Goal: Contribute content

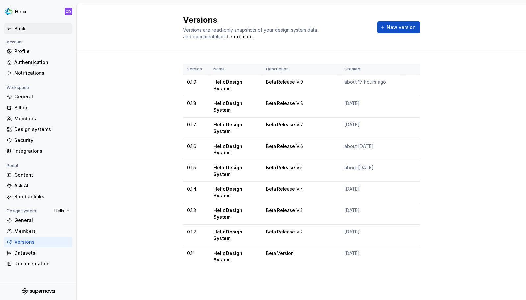
click at [23, 32] on div "Back" at bounding box center [38, 28] width 69 height 11
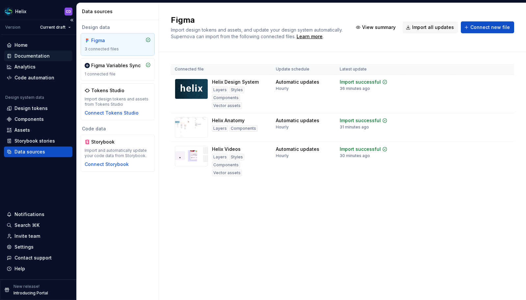
click at [40, 56] on div "Documentation" at bounding box center [31, 56] width 35 height 7
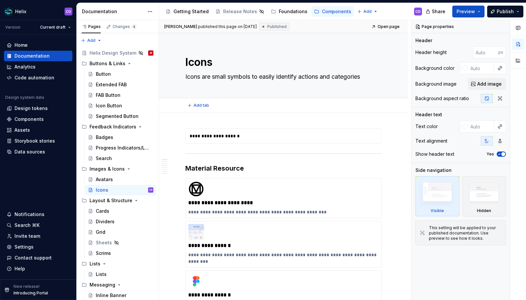
type textarea "*"
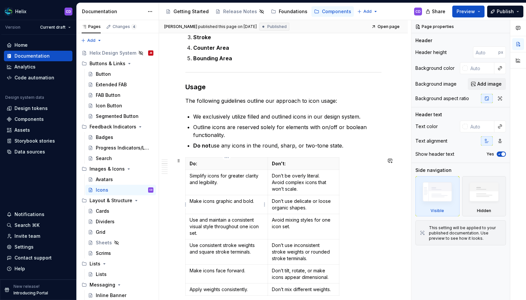
scroll to position [530, 0]
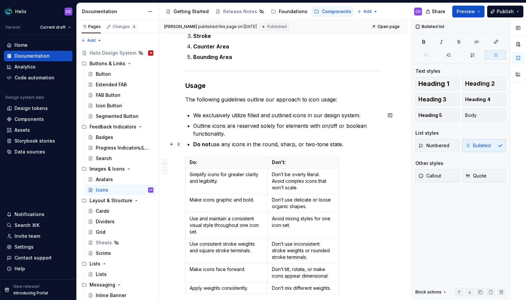
click at [345, 143] on p "Do not use any icons in the round, sharp, or two-tone state." at bounding box center [287, 144] width 188 height 8
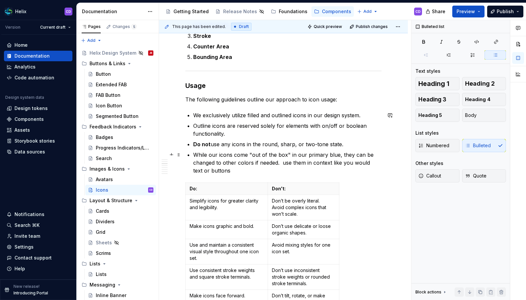
click at [284, 163] on p "While our icons come "out of the box" in our primary blue, they can be changed …" at bounding box center [287, 163] width 188 height 24
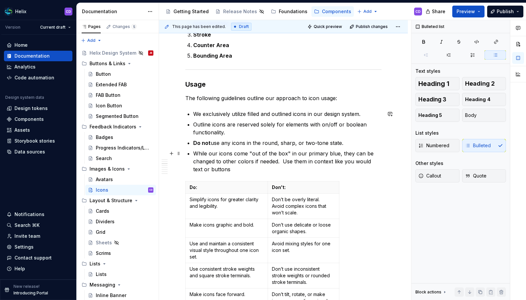
scroll to position [560, 0]
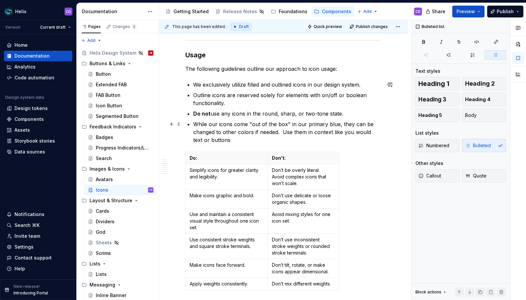
click at [233, 141] on p "While our icons come "out of the box" in our primary blue, they can be changed …" at bounding box center [287, 132] width 188 height 24
click at [229, 114] on p "Do not use any icons in the round, sharp, or two-tone state." at bounding box center [287, 114] width 188 height 8
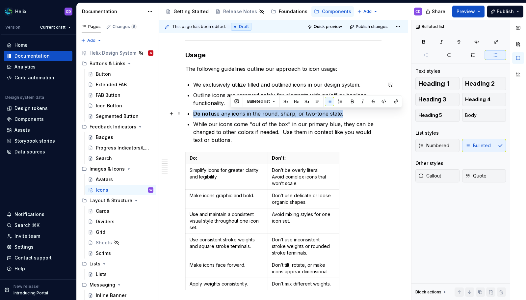
click at [229, 114] on p "Do not use any icons in the round, sharp, or two-tone state." at bounding box center [287, 114] width 188 height 8
copy p "Do not use any icons in the round, sharp, or two-tone state."
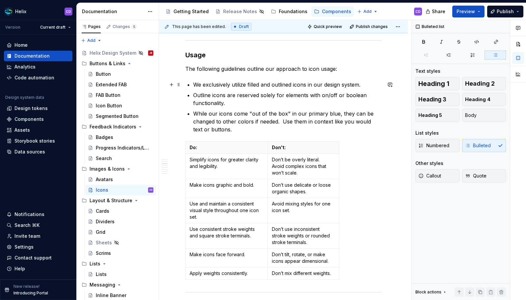
click at [362, 83] on p "We exclusively utilize filled and outlined icons in our design system." at bounding box center [287, 85] width 188 height 8
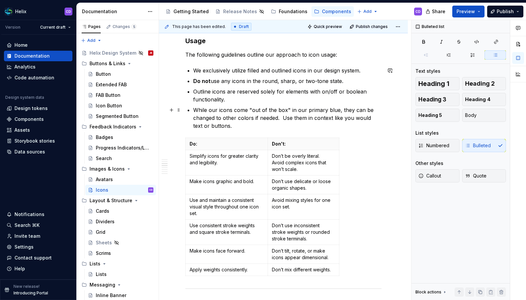
scroll to position [586, 0]
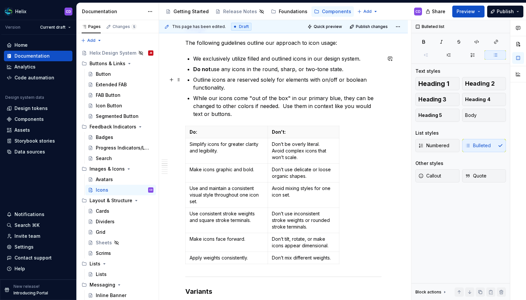
click at [210, 80] on p "Outline icons are reserved solely for elements with on/off or boolean functiona…" at bounding box center [287, 84] width 188 height 16
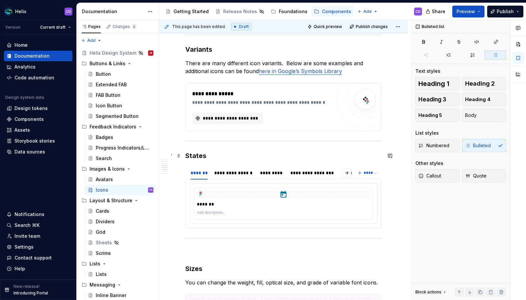
scroll to position [830, 0]
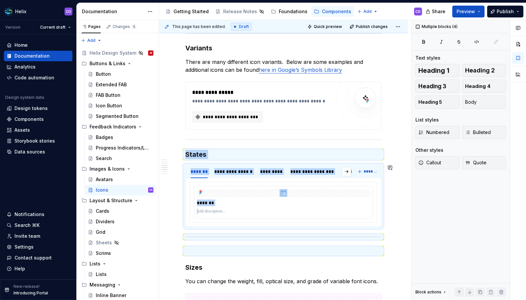
drag, startPoint x: 186, startPoint y: 153, endPoint x: 336, endPoint y: 230, distance: 168.8
click at [336, 230] on div "**********" at bounding box center [283, 127] width 196 height 1656
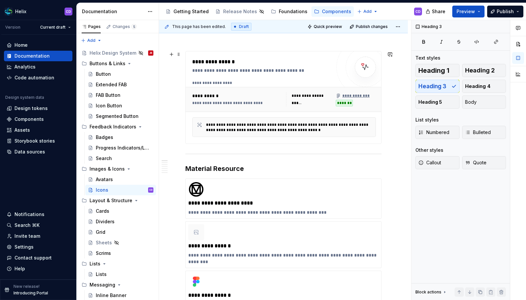
scroll to position [0, 0]
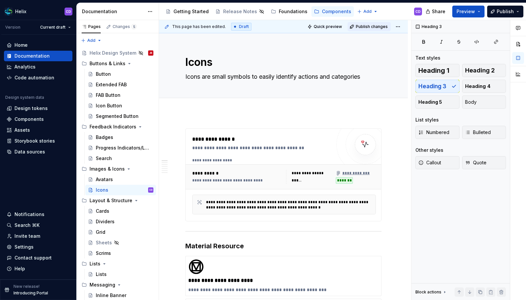
click at [364, 26] on span "Publish changes" at bounding box center [372, 26] width 32 height 5
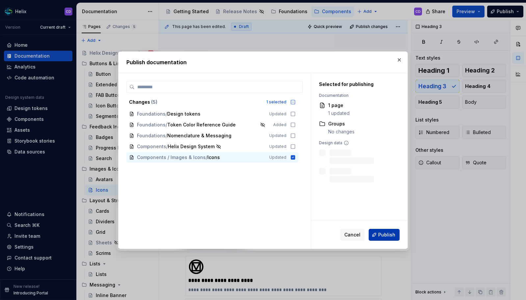
click at [394, 233] on span "Publish" at bounding box center [386, 235] width 17 height 7
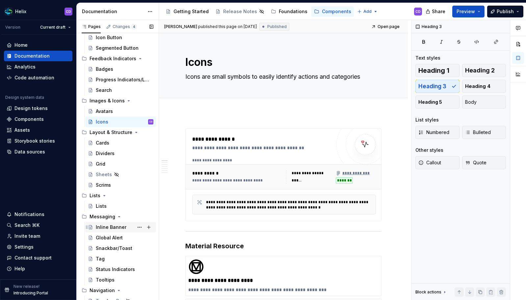
scroll to position [69, 0]
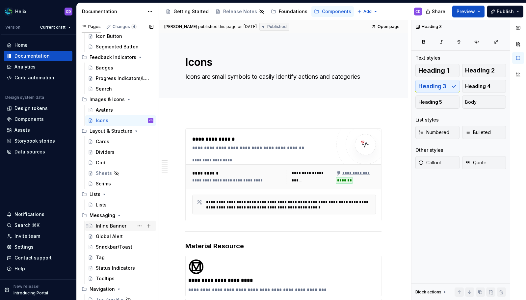
click at [116, 229] on div "Inline Banner" at bounding box center [111, 226] width 31 height 7
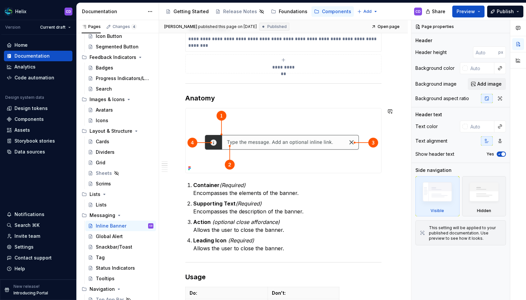
scroll to position [317, 0]
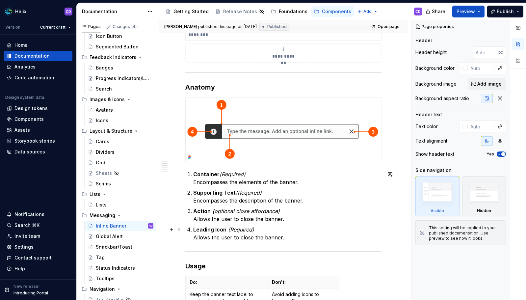
type textarea "*"
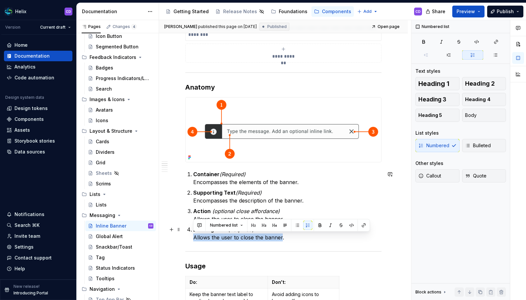
drag, startPoint x: 281, startPoint y: 238, endPoint x: 194, endPoint y: 236, distance: 87.6
click at [194, 236] on p "Leading Icon (Required) Allows the user to close the banner." at bounding box center [287, 234] width 188 height 16
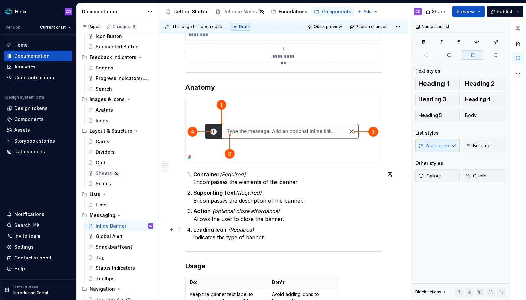
click at [261, 230] on p "Leading Icon (Required) Indicates the type of banner." at bounding box center [287, 234] width 188 height 16
click at [378, 26] on span "Publish changes" at bounding box center [372, 26] width 32 height 5
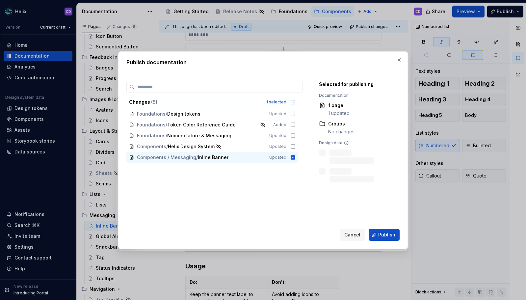
click at [390, 233] on span "Publish" at bounding box center [386, 235] width 17 height 7
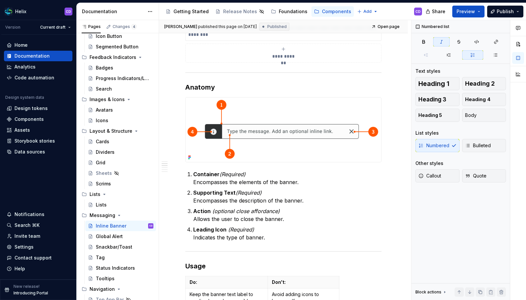
type textarea "*"
